Goal: Check status: Check status

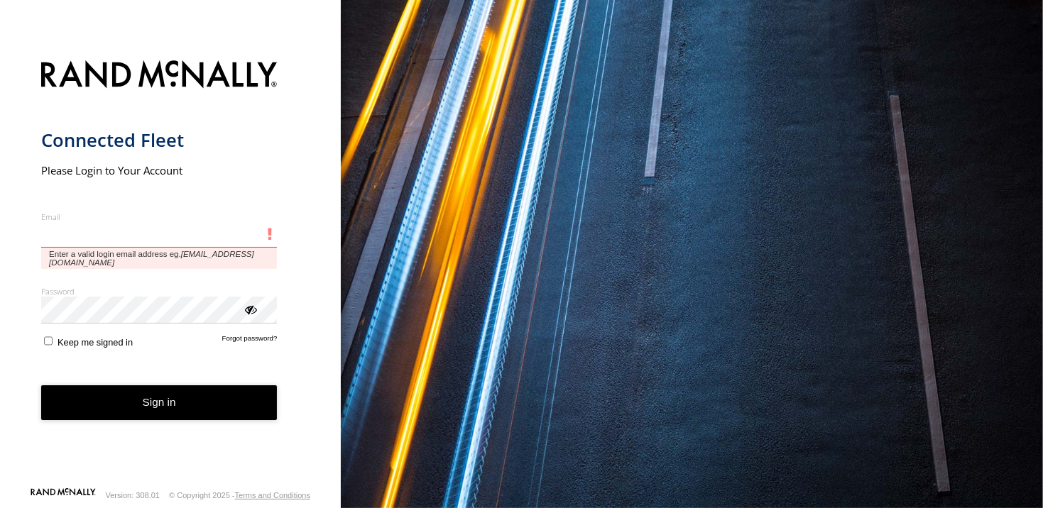
type input "**********"
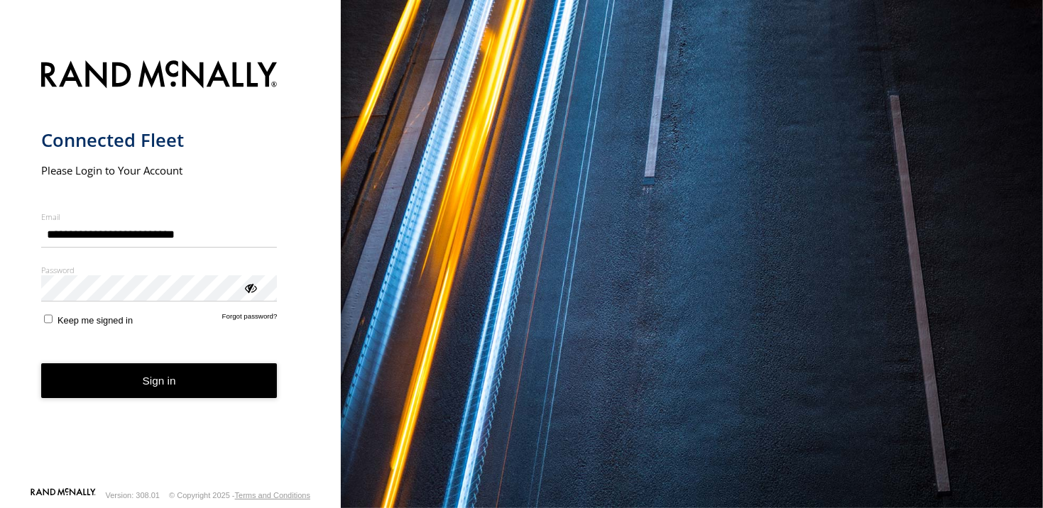
drag, startPoint x: 140, startPoint y: 373, endPoint x: 140, endPoint y: 385, distance: 11.4
click at [141, 378] on form "**********" at bounding box center [170, 269] width 259 height 435
click at [138, 392] on button "Sign in" at bounding box center [159, 380] width 236 height 35
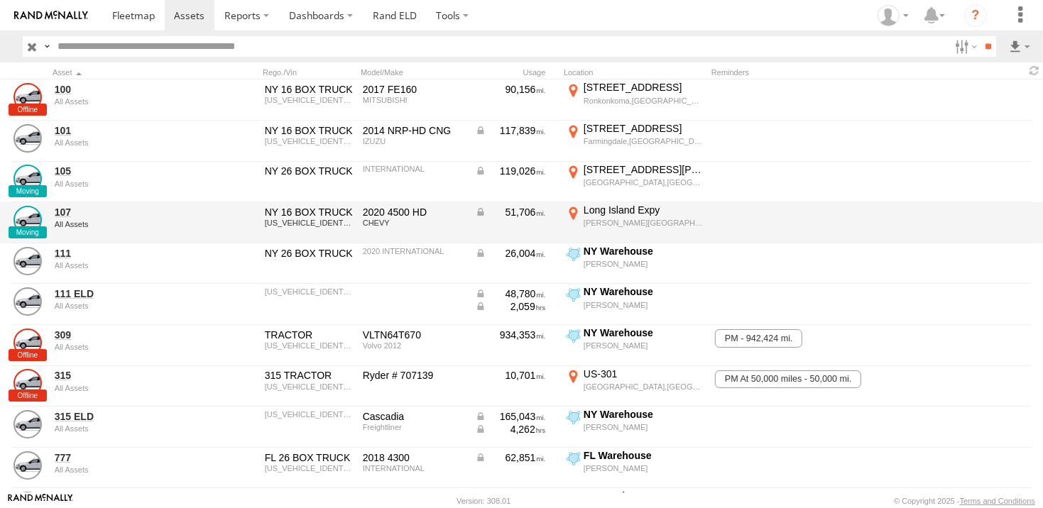
click at [624, 211] on div "Long Island Expy" at bounding box center [643, 210] width 120 height 13
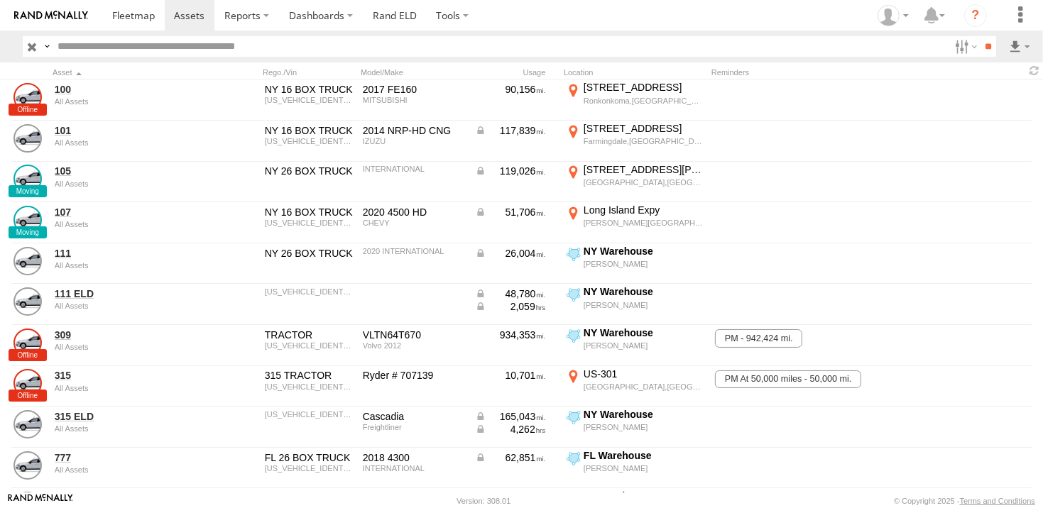
click at [0, 0] on label "×" at bounding box center [0, 0] width 0 height 0
click at [321, 18] on label "Dashboards" at bounding box center [321, 15] width 84 height 31
click at [324, 46] on span at bounding box center [325, 42] width 71 height 13
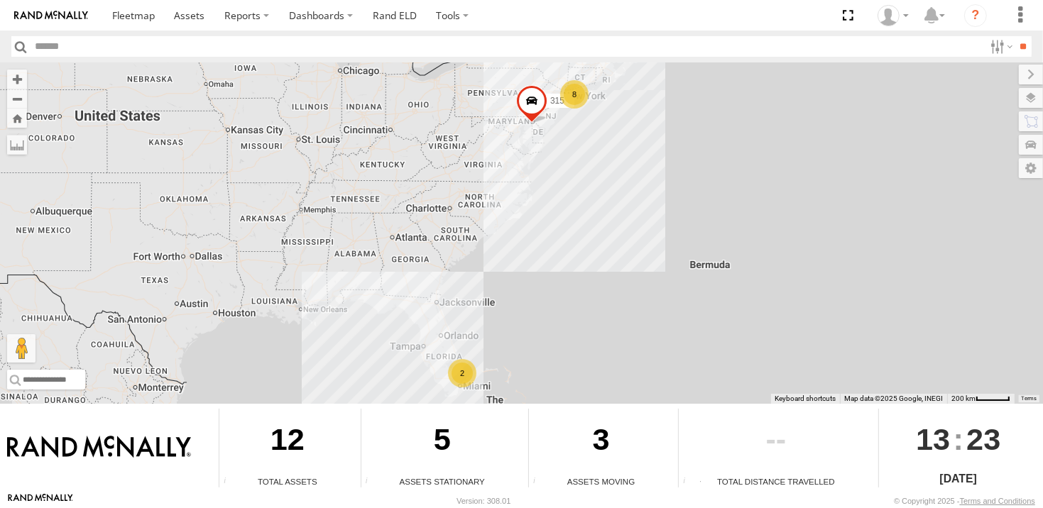
click at [579, 91] on div "8" at bounding box center [574, 94] width 28 height 28
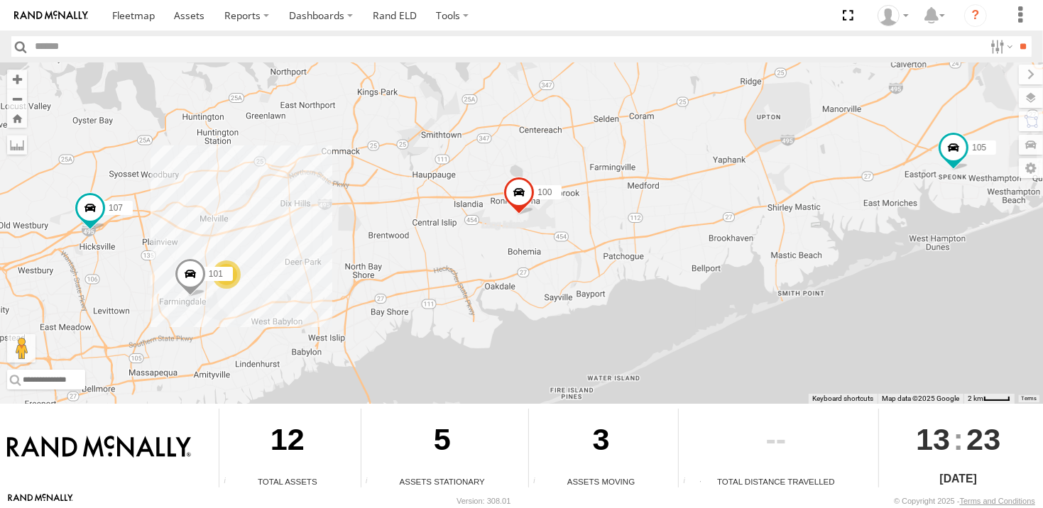
click at [520, 195] on span at bounding box center [518, 195] width 31 height 38
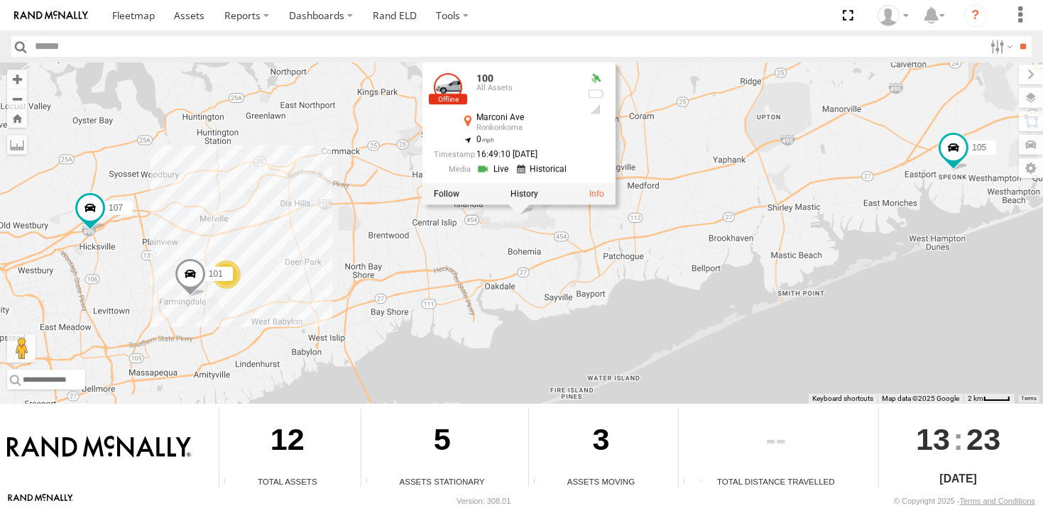
click at [496, 173] on link at bounding box center [494, 169] width 36 height 13
click at [633, 242] on div "315 100 105 4 101 107 100 All Assets Marconi Ave Ronkonkoma 40.79624 , -73.1199…" at bounding box center [521, 232] width 1043 height 341
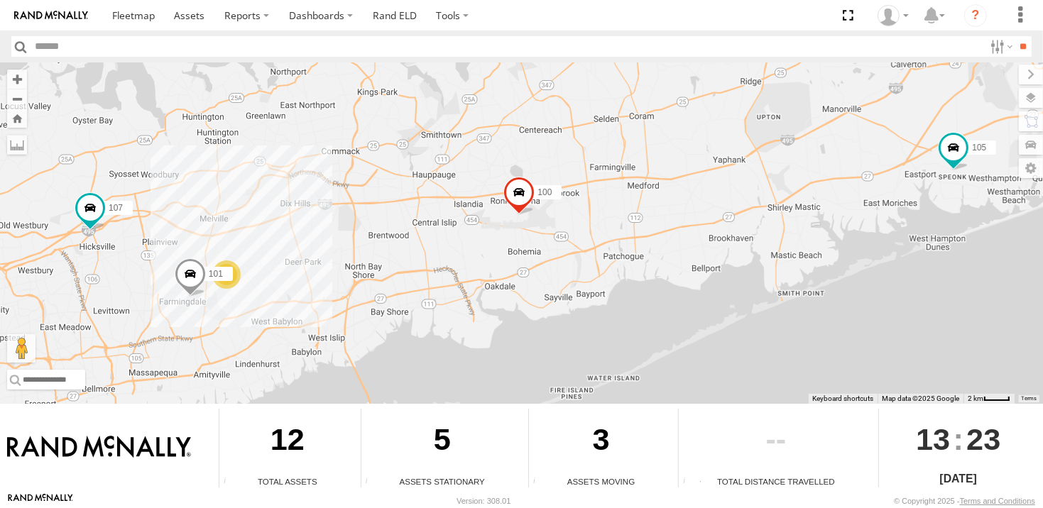
click at [188, 276] on span at bounding box center [189, 277] width 31 height 38
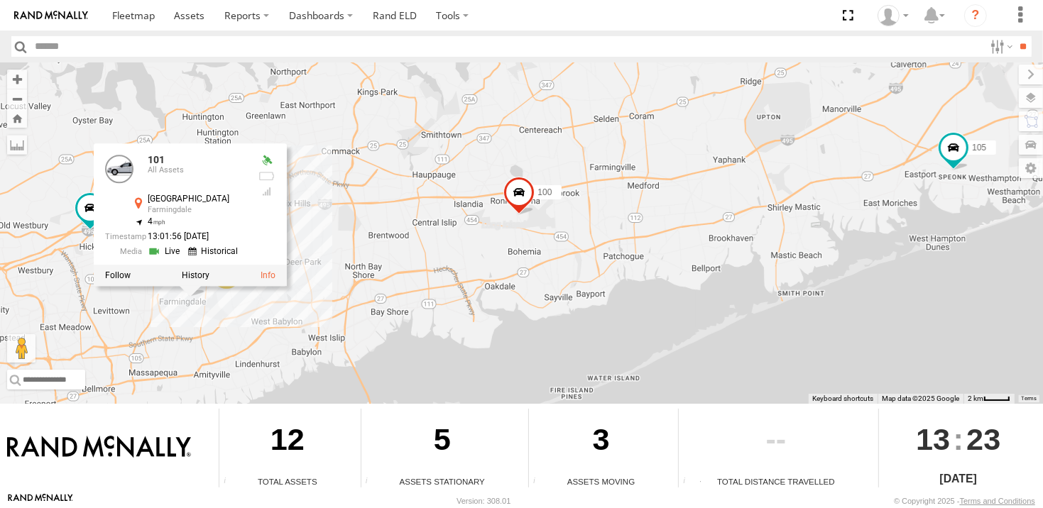
click at [168, 248] on link at bounding box center [165, 250] width 36 height 13
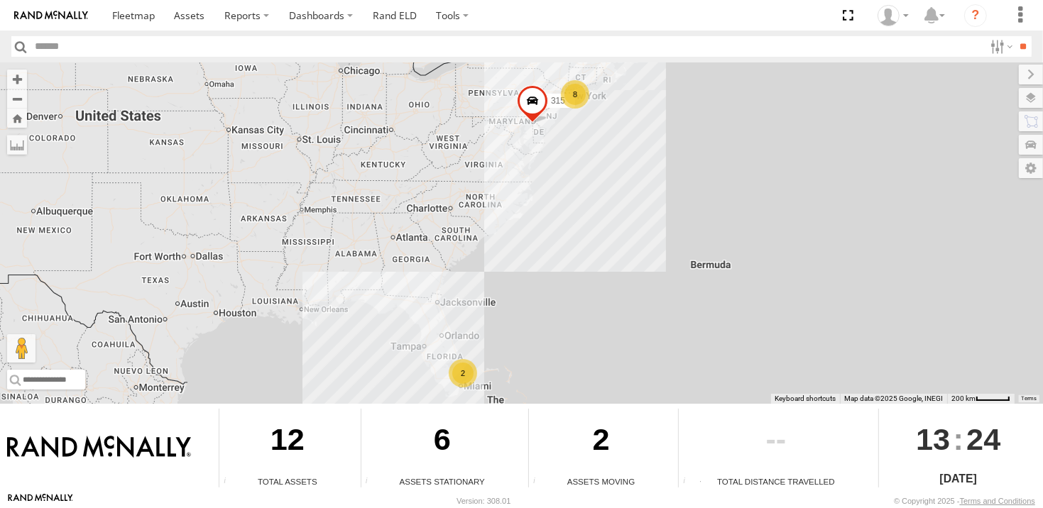
click at [541, 102] on span at bounding box center [531, 103] width 31 height 38
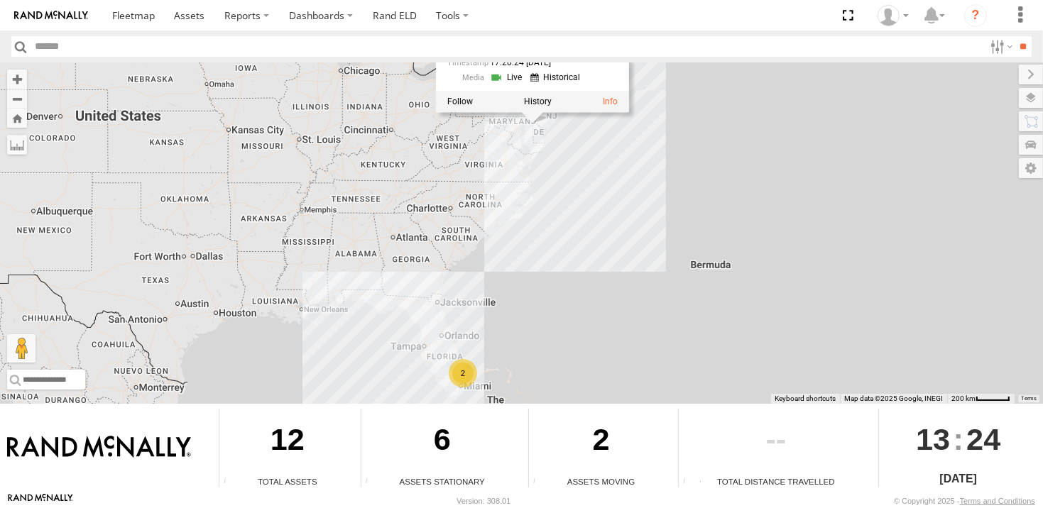
click at [779, 150] on div "8 2 315 315 All Assets US-301 Middletown 39.4196 , -75.76442 60 17:20:24 09/20/…" at bounding box center [521, 232] width 1043 height 341
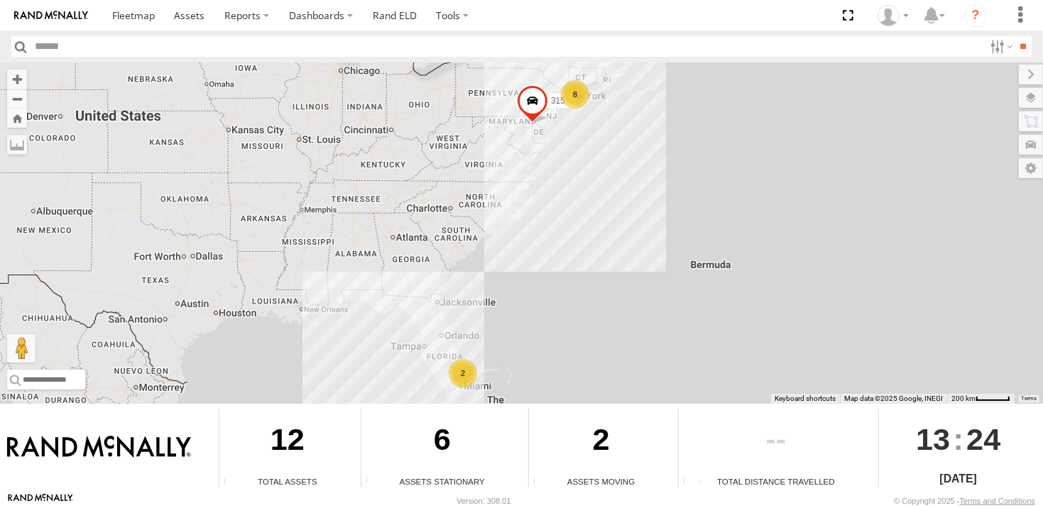
click at [578, 96] on div "8" at bounding box center [575, 94] width 28 height 28
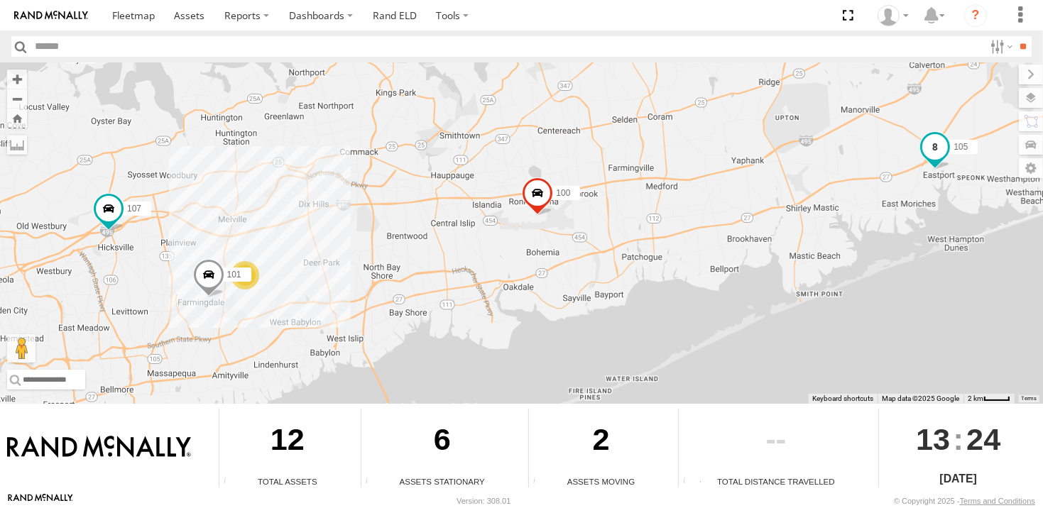
click at [939, 143] on span at bounding box center [935, 146] width 26 height 26
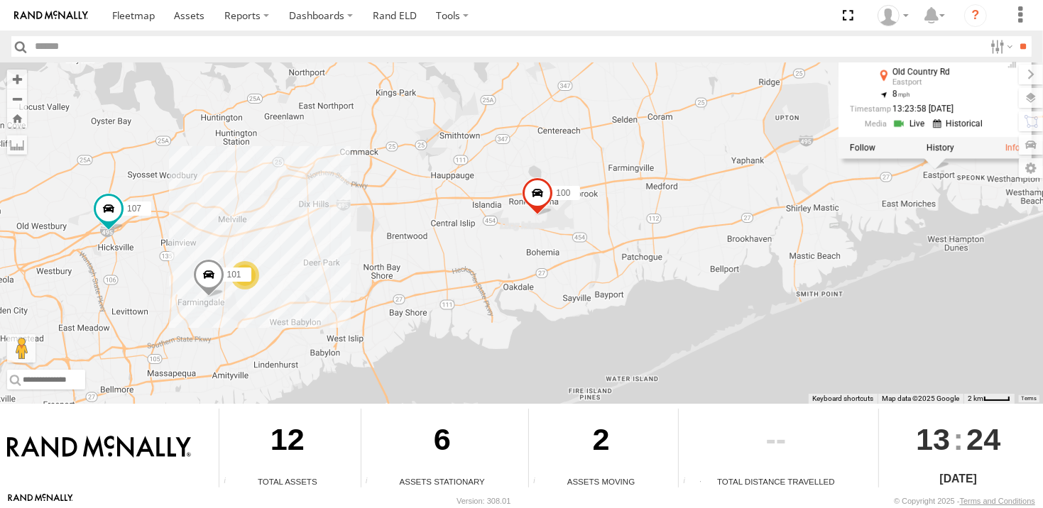
click at [914, 127] on link at bounding box center [910, 123] width 36 height 13
click at [93, 202] on span at bounding box center [108, 211] width 31 height 38
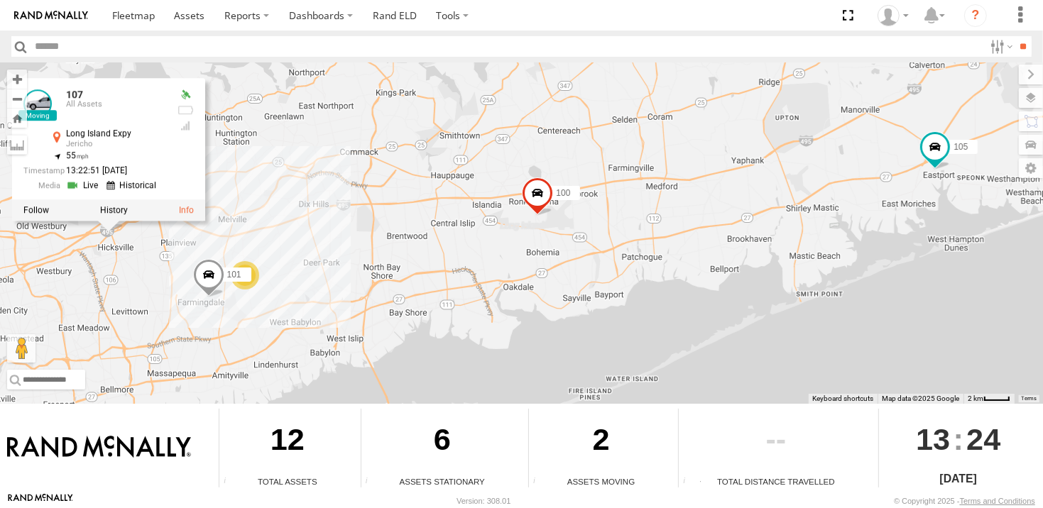
click at [85, 184] on link at bounding box center [84, 185] width 36 height 13
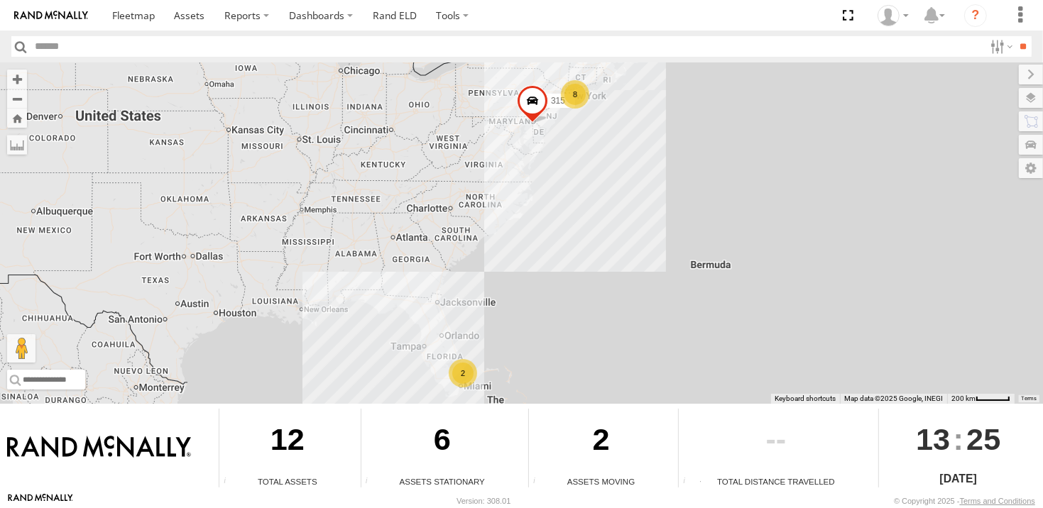
click at [571, 92] on div "8" at bounding box center [575, 94] width 28 height 28
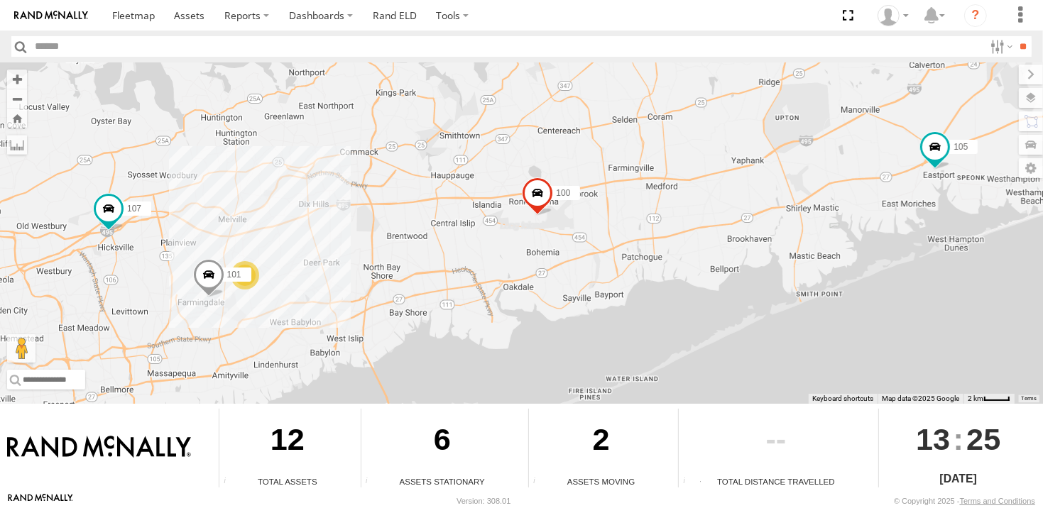
click at [208, 280] on span at bounding box center [207, 278] width 31 height 38
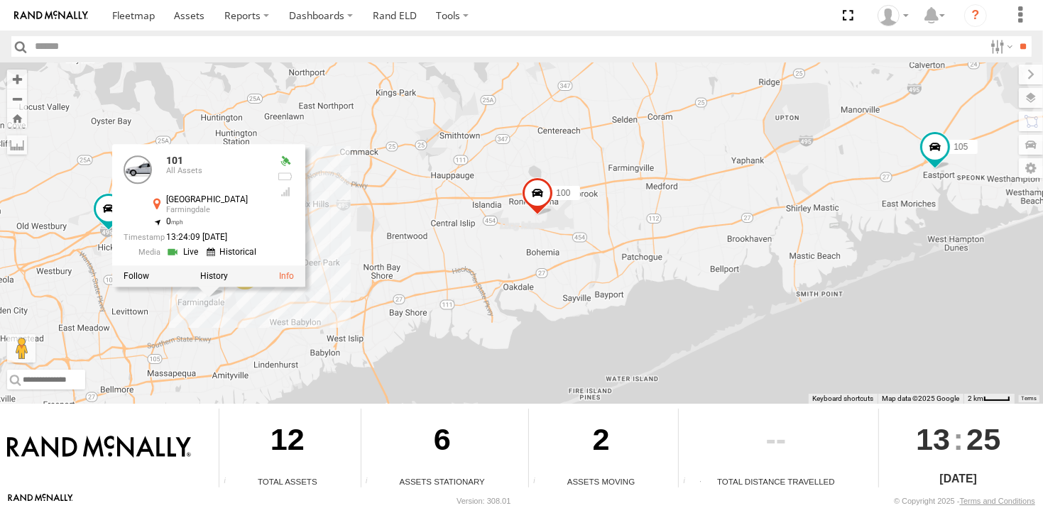
click at [191, 253] on link at bounding box center [183, 251] width 36 height 13
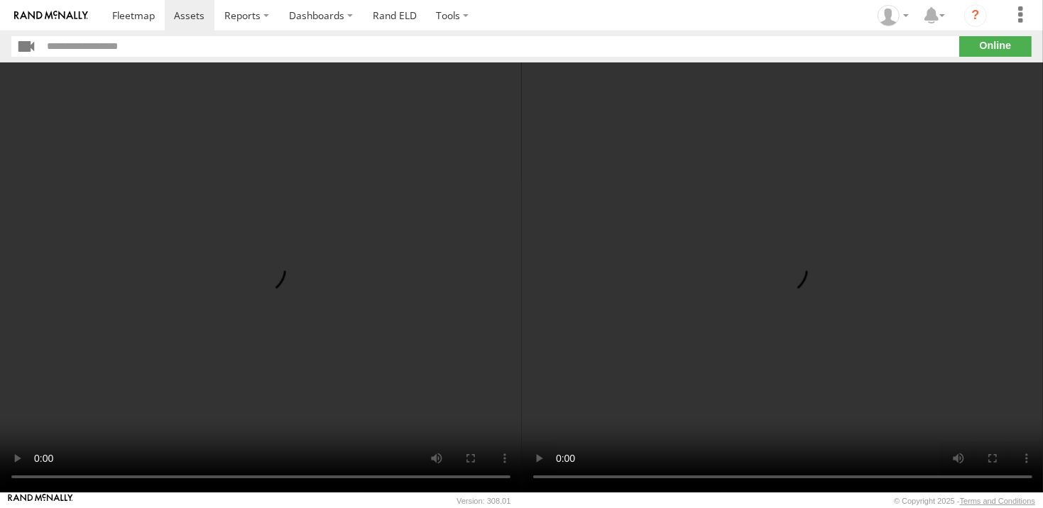
drag, startPoint x: 738, startPoint y: 380, endPoint x: 728, endPoint y: 376, distance: 10.5
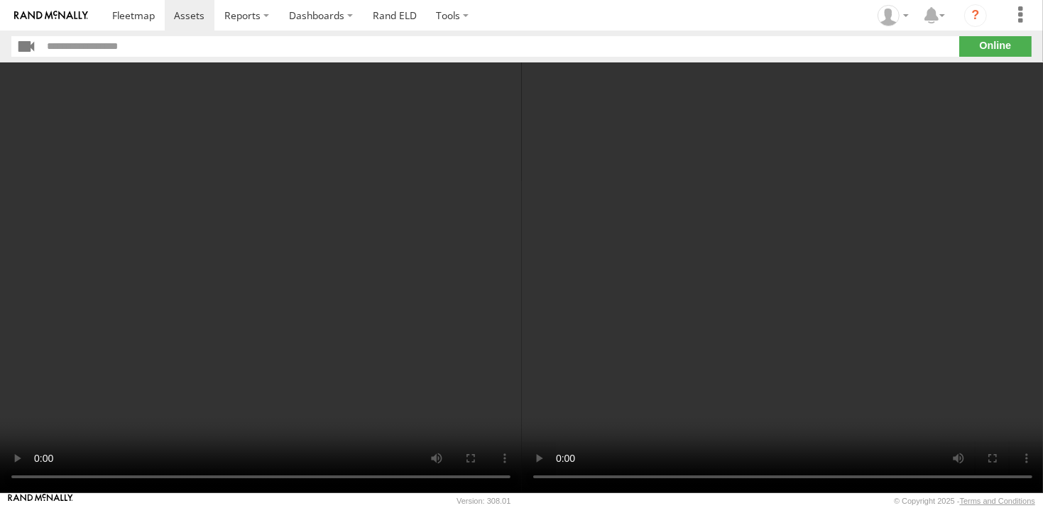
click at [735, 377] on video at bounding box center [783, 277] width 522 height 430
drag, startPoint x: 590, startPoint y: 342, endPoint x: 493, endPoint y: 269, distance: 121.1
click at [576, 331] on video at bounding box center [783, 277] width 522 height 430
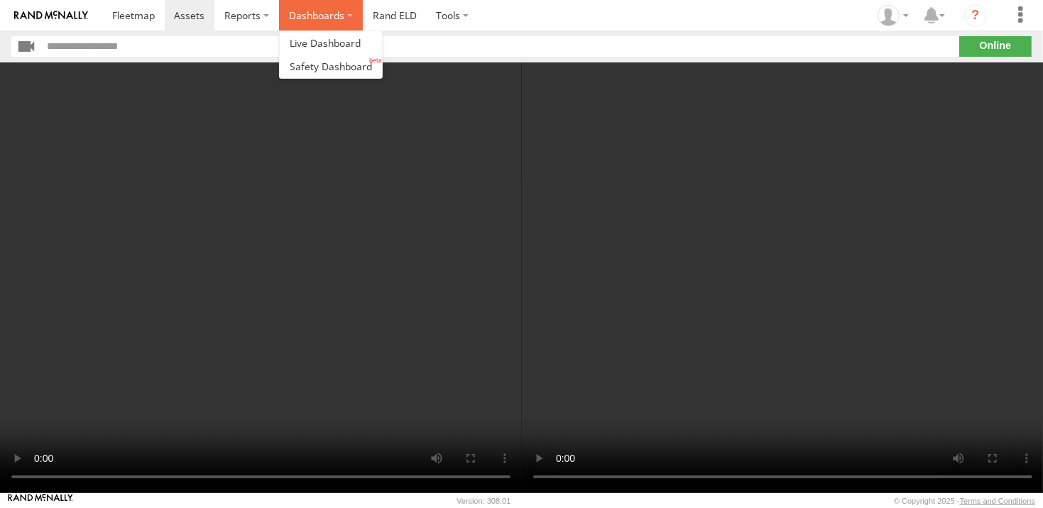
click at [331, 20] on label "Dashboards" at bounding box center [321, 15] width 84 height 31
drag, startPoint x: 312, startPoint y: 39, endPoint x: 342, endPoint y: 65, distance: 39.7
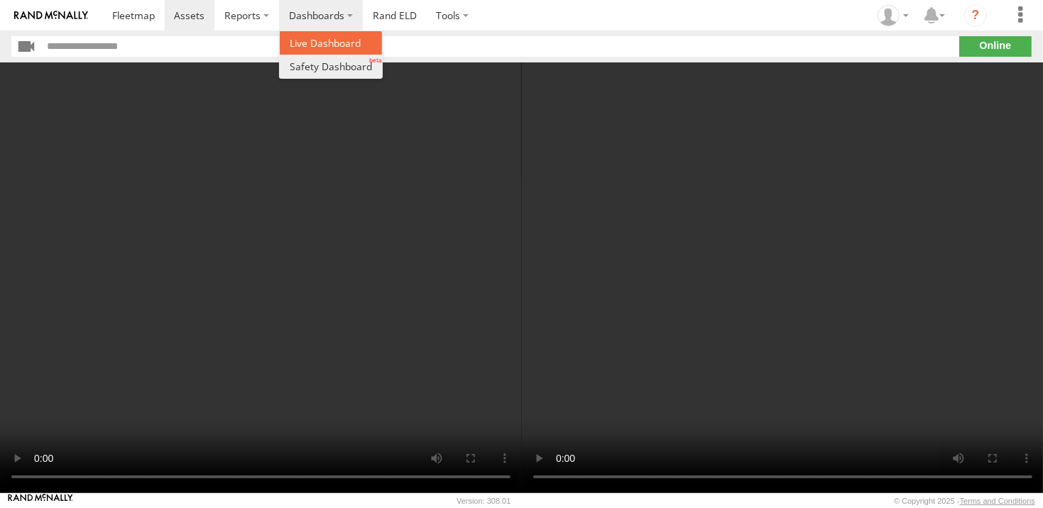
click at [312, 40] on span at bounding box center [325, 42] width 71 height 13
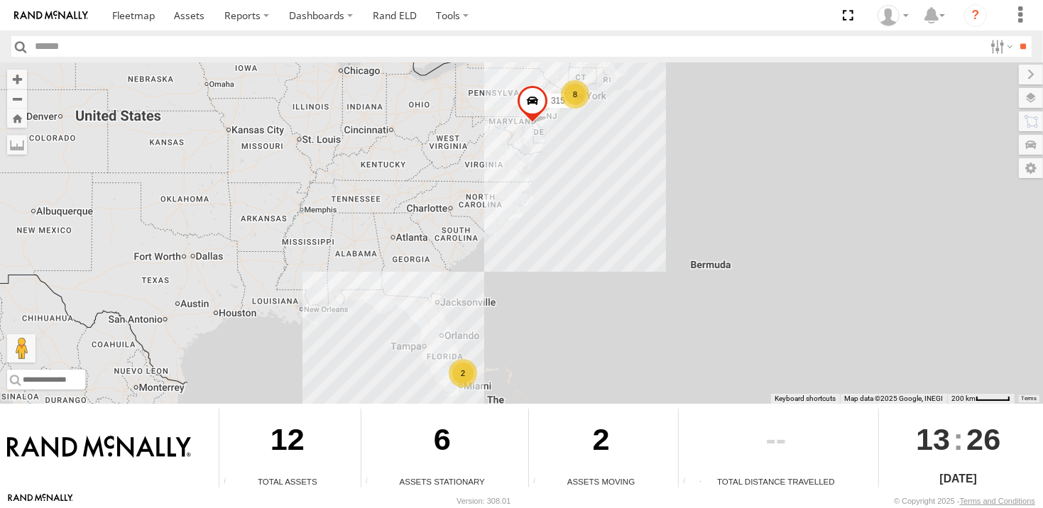
click at [575, 90] on div "8" at bounding box center [575, 94] width 28 height 28
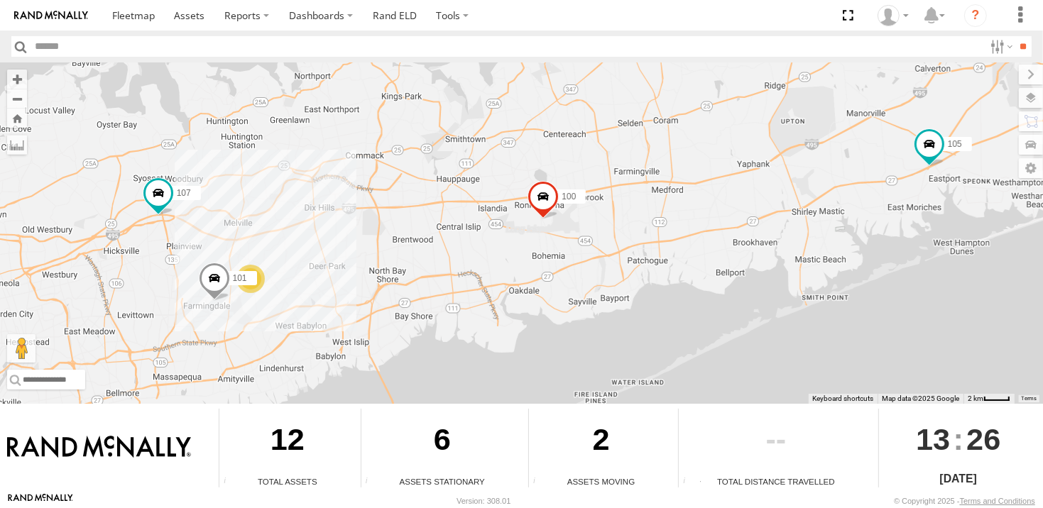
click at [209, 276] on span at bounding box center [213, 282] width 31 height 38
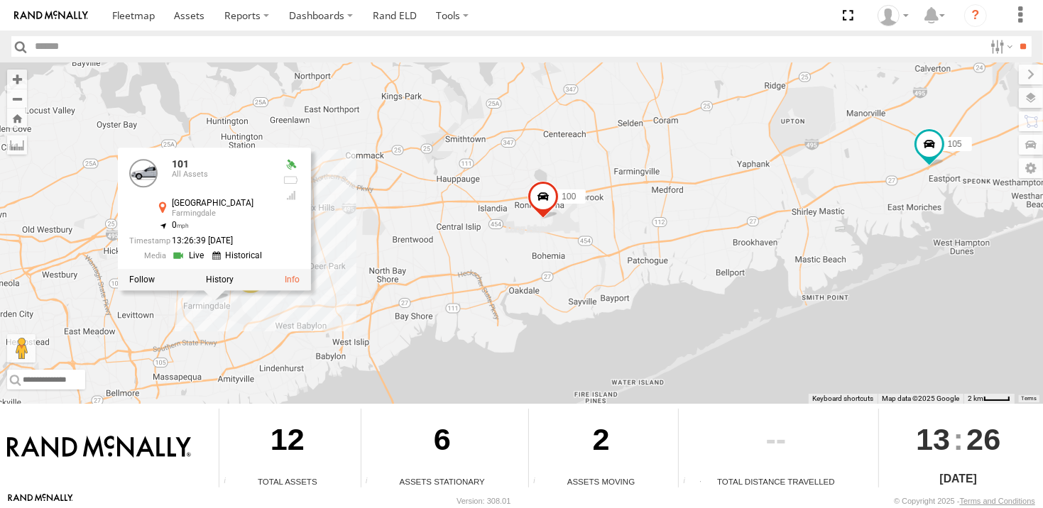
click at [192, 255] on link at bounding box center [189, 254] width 36 height 13
click at [193, 253] on link at bounding box center [189, 254] width 36 height 13
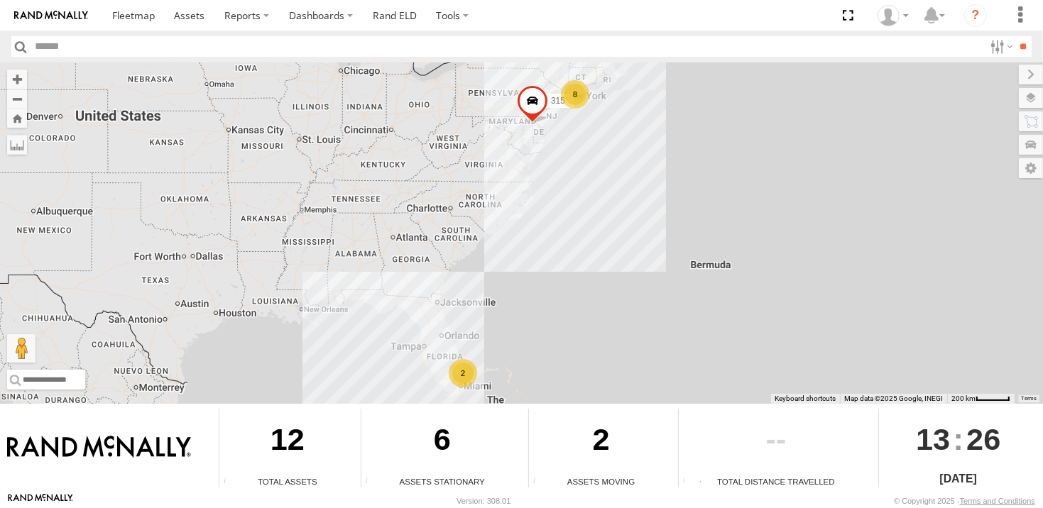
click at [570, 82] on div "8" at bounding box center [575, 94] width 28 height 28
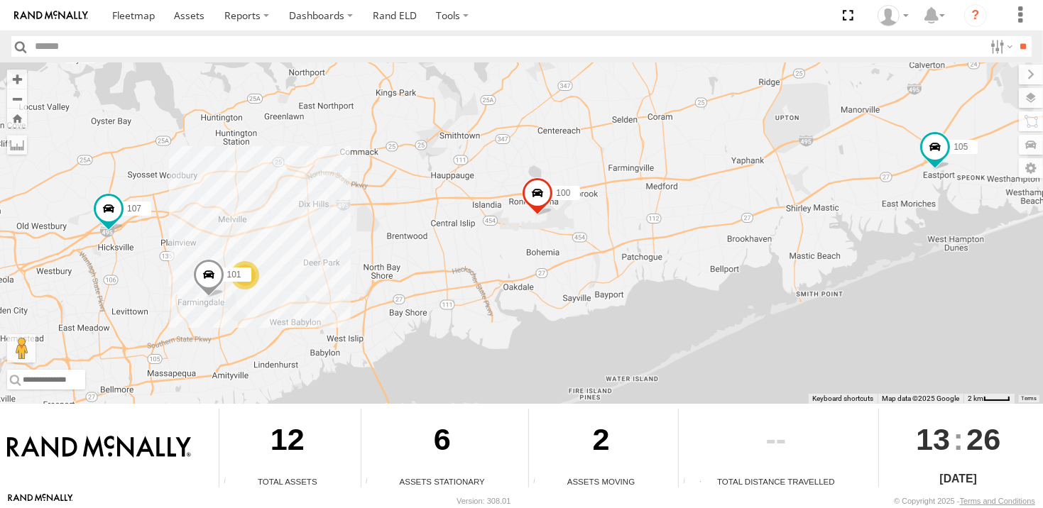
click at [200, 274] on span at bounding box center [207, 278] width 31 height 38
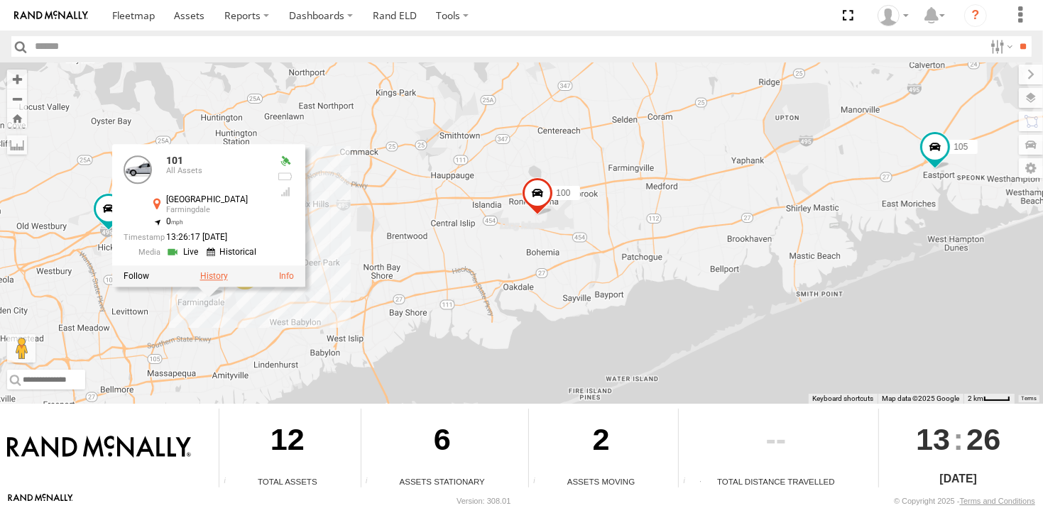
click at [212, 279] on label at bounding box center [213, 276] width 28 height 10
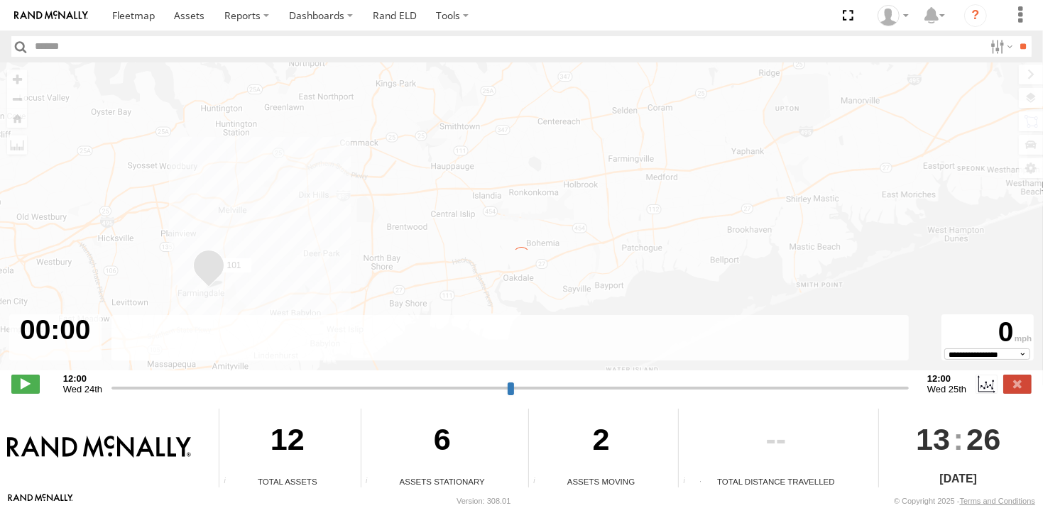
type input "**********"
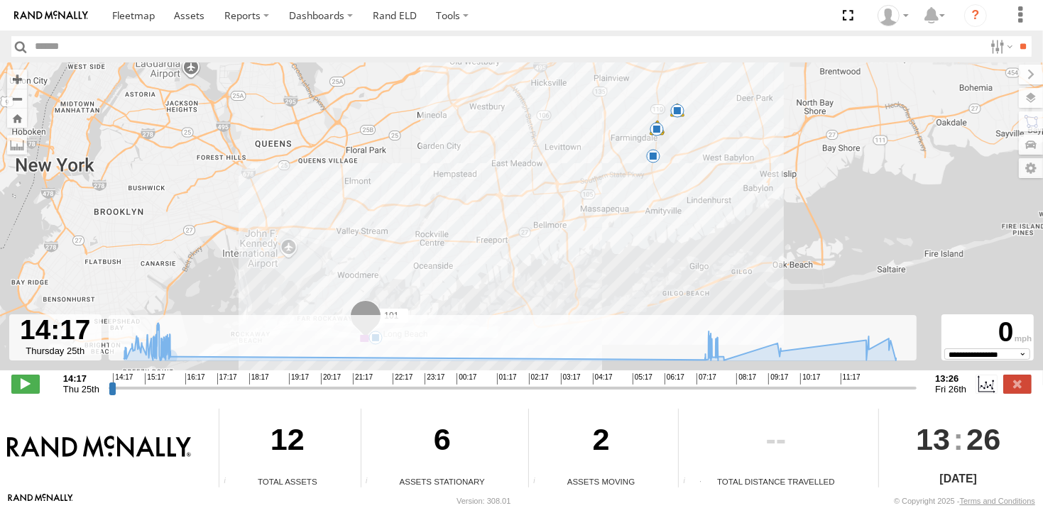
click at [679, 108] on span at bounding box center [677, 111] width 14 height 14
click at [654, 125] on span at bounding box center [656, 129] width 14 height 14
click at [652, 155] on span at bounding box center [653, 156] width 14 height 14
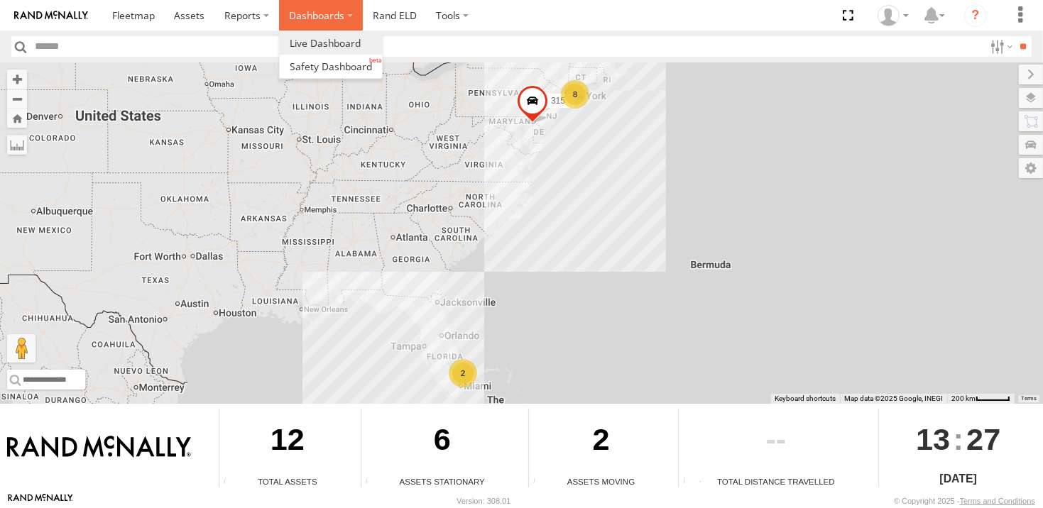
click at [284, 16] on label "Dashboards" at bounding box center [321, 15] width 84 height 31
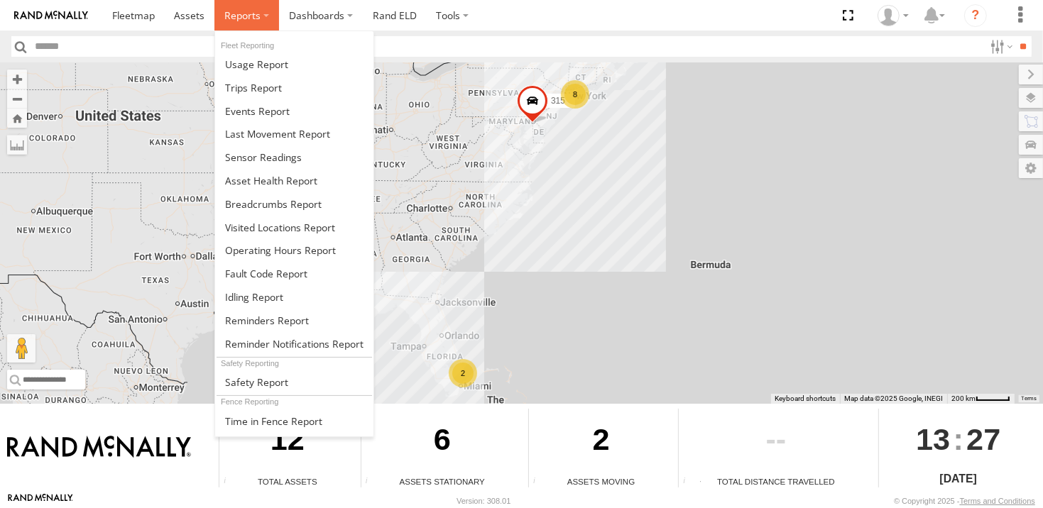
click at [242, 11] on span at bounding box center [242, 15] width 36 height 13
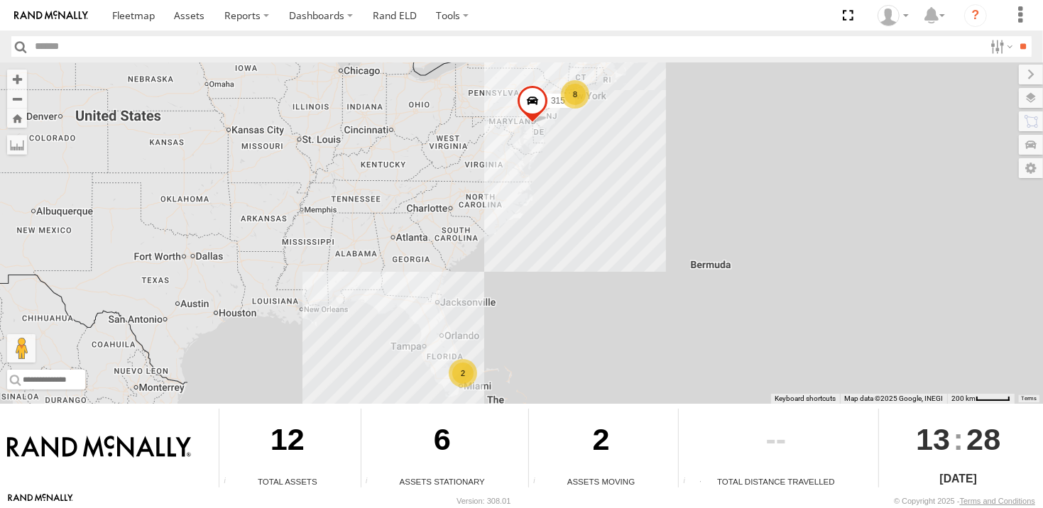
click at [577, 97] on div "8" at bounding box center [575, 94] width 28 height 28
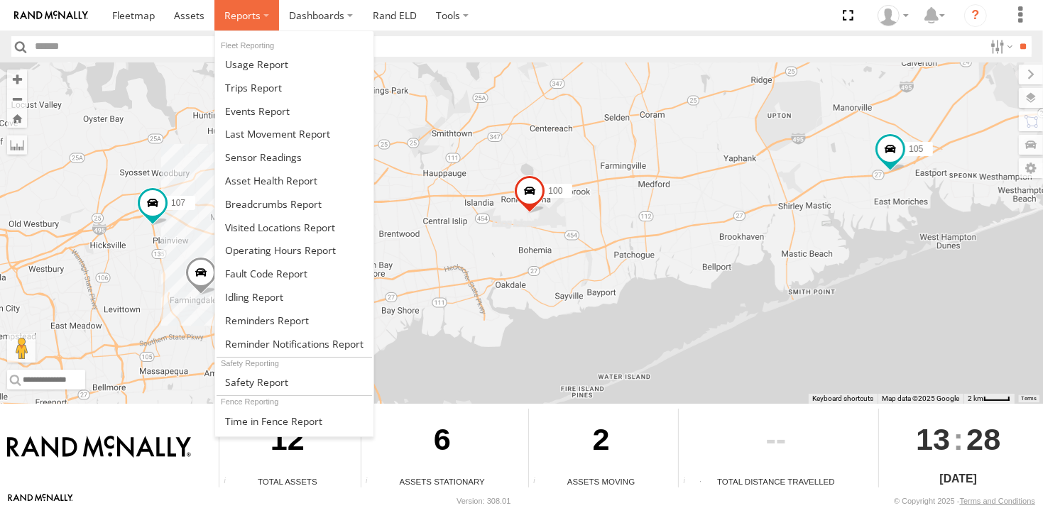
click at [245, 21] on span at bounding box center [242, 15] width 36 height 13
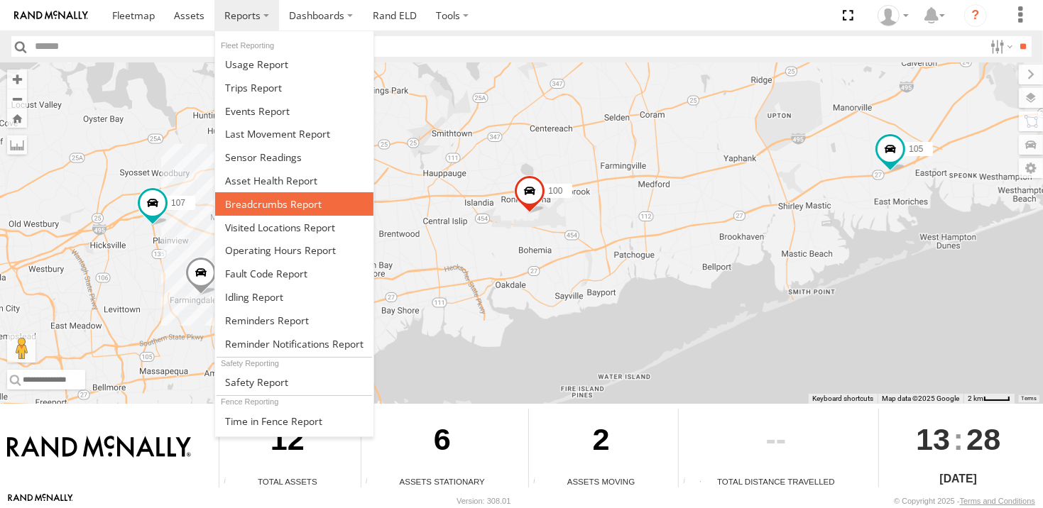
click at [268, 203] on span at bounding box center [273, 203] width 97 height 13
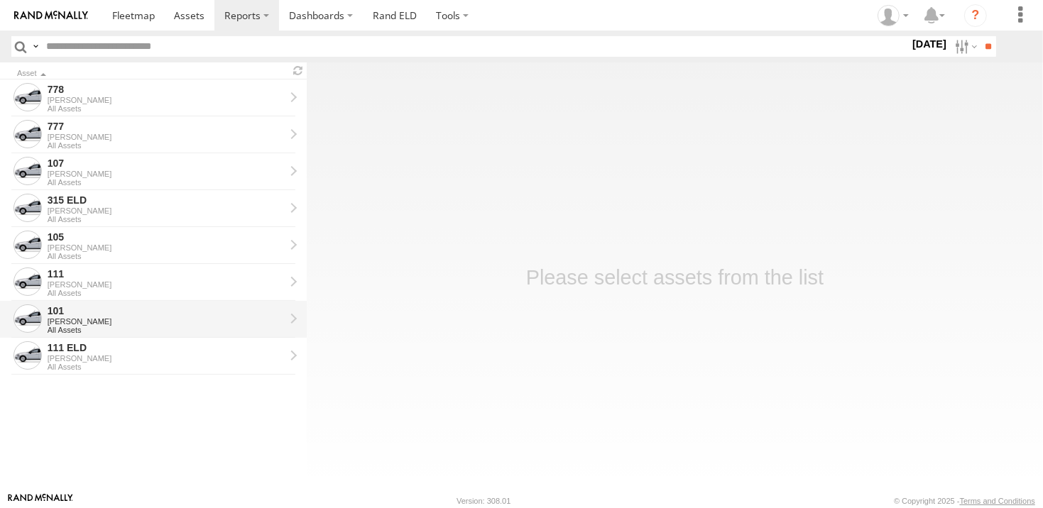
click at [292, 317] on link "101 [PERSON_NAME] All Assets" at bounding box center [153, 319] width 307 height 37
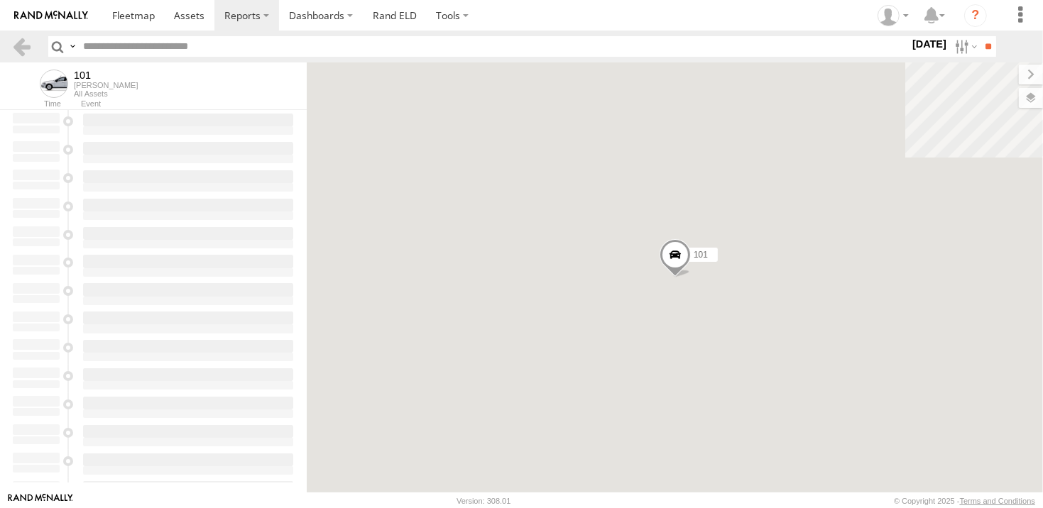
type input "**********"
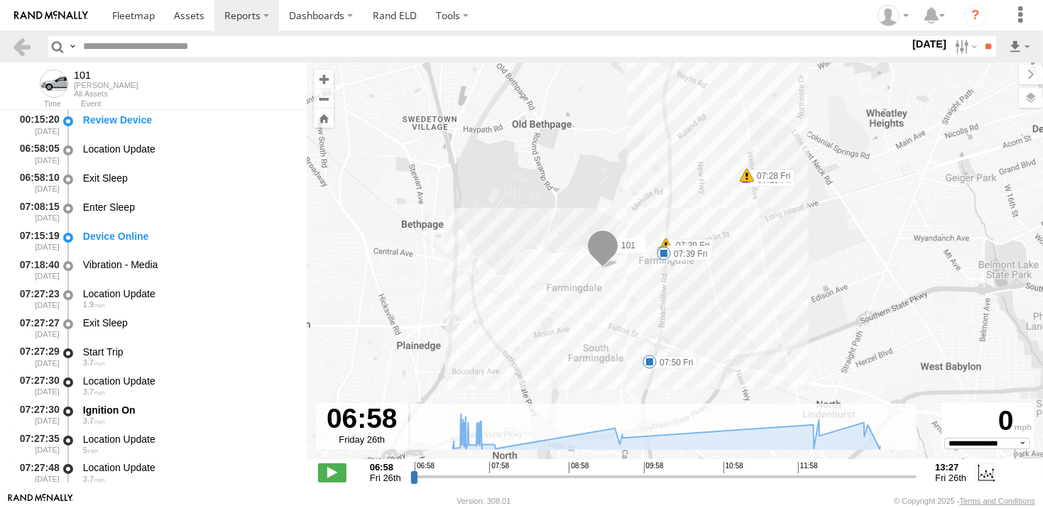
click at [299, 140] on div "06:58:05 [DATE] Location Update" at bounding box center [153, 153] width 307 height 29
click at [306, 143] on main "← Move left → Move right ↑ Move up ↓ Move down + Zoom in - Zoom out Home Jump l…" at bounding box center [521, 277] width 1043 height 430
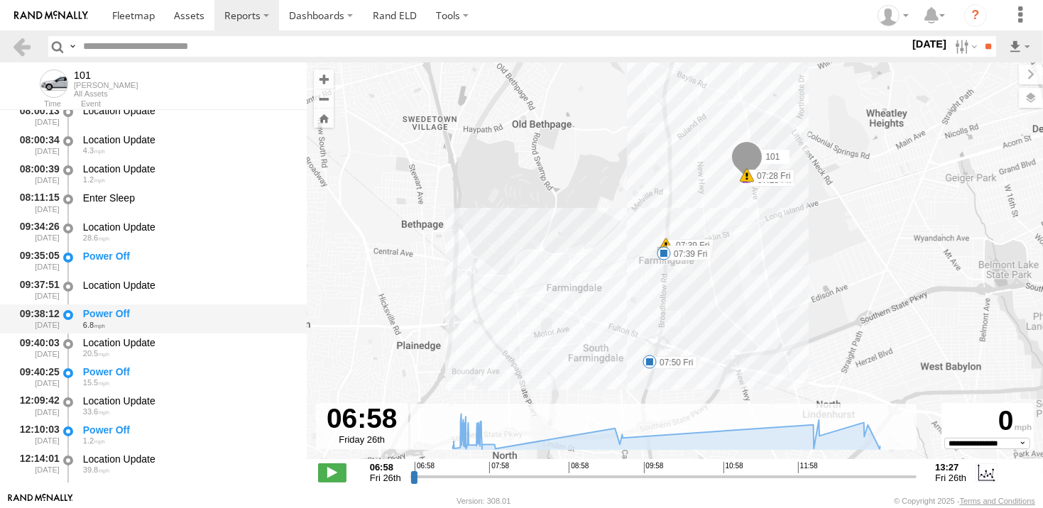
scroll to position [3859, 0]
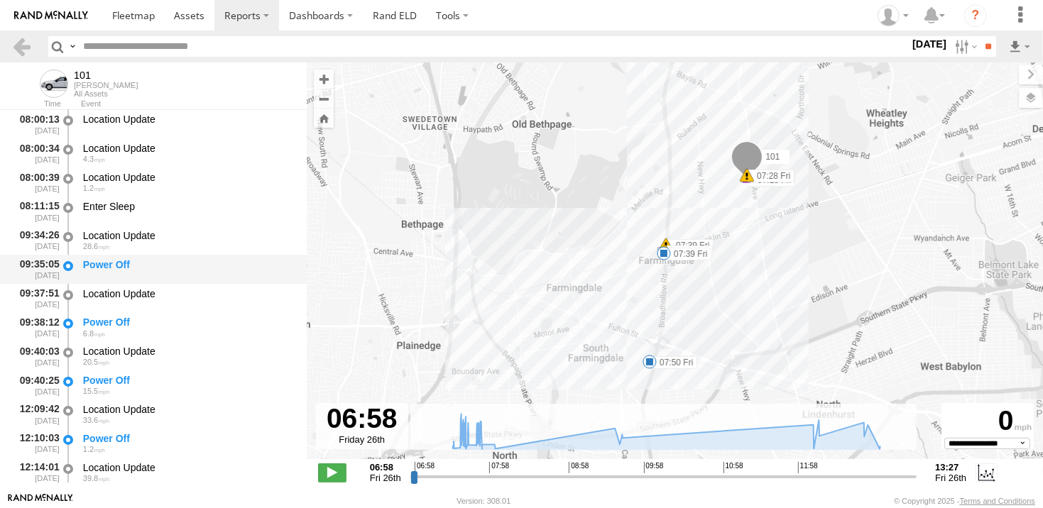
click at [115, 260] on div "Power Off" at bounding box center [188, 264] width 210 height 13
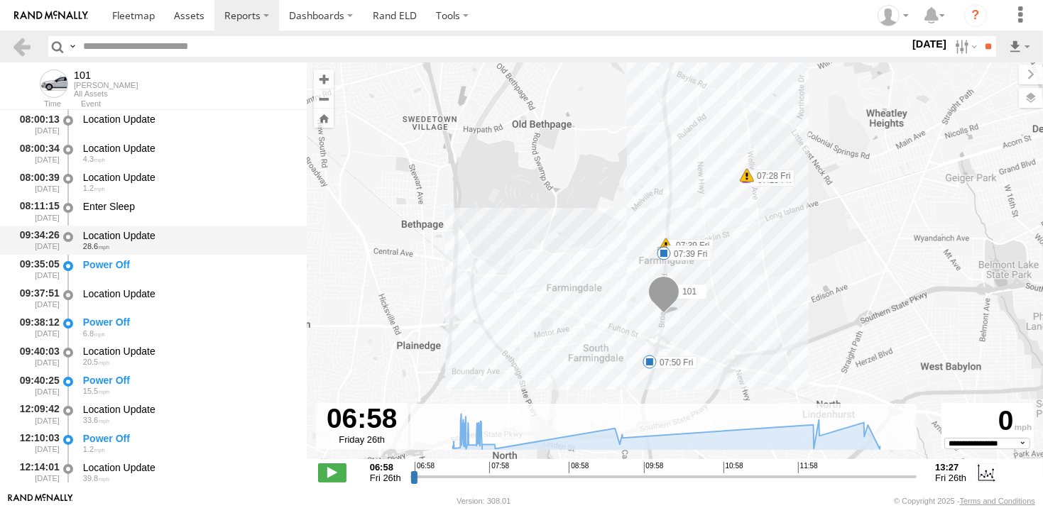
click at [115, 231] on div "Location Update" at bounding box center [188, 235] width 210 height 13
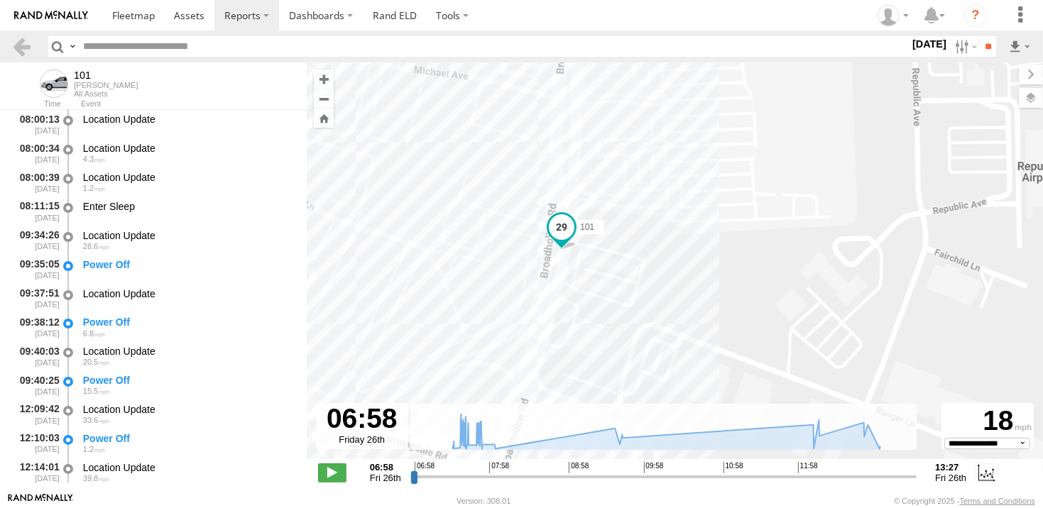
drag, startPoint x: 596, startPoint y: 200, endPoint x: 574, endPoint y: 288, distance: 90.7
click at [590, 309] on div "101 07:18 Fri 07:28 Fri 07:39 Fri 07:39 Fri 07:39 Fri 07:50 Fri" at bounding box center [675, 268] width 736 height 412
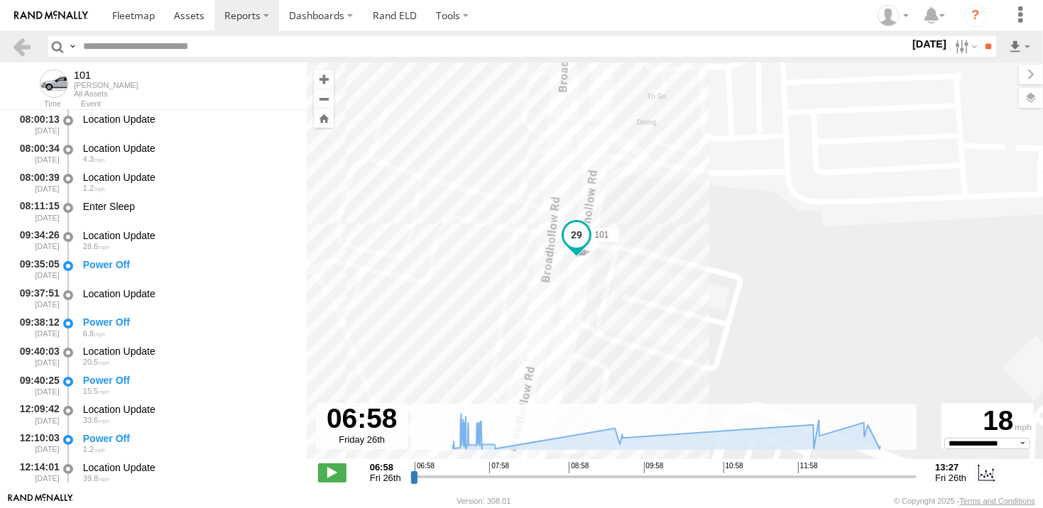
scroll to position [4469, 0]
